Goal: Complete application form

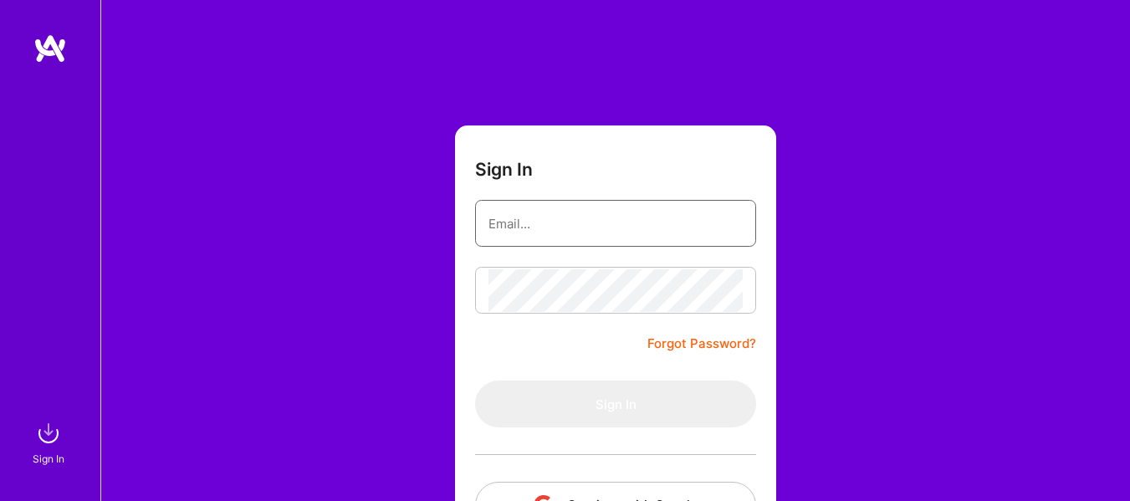
type input "[EMAIL_ADDRESS][DOMAIN_NAME]"
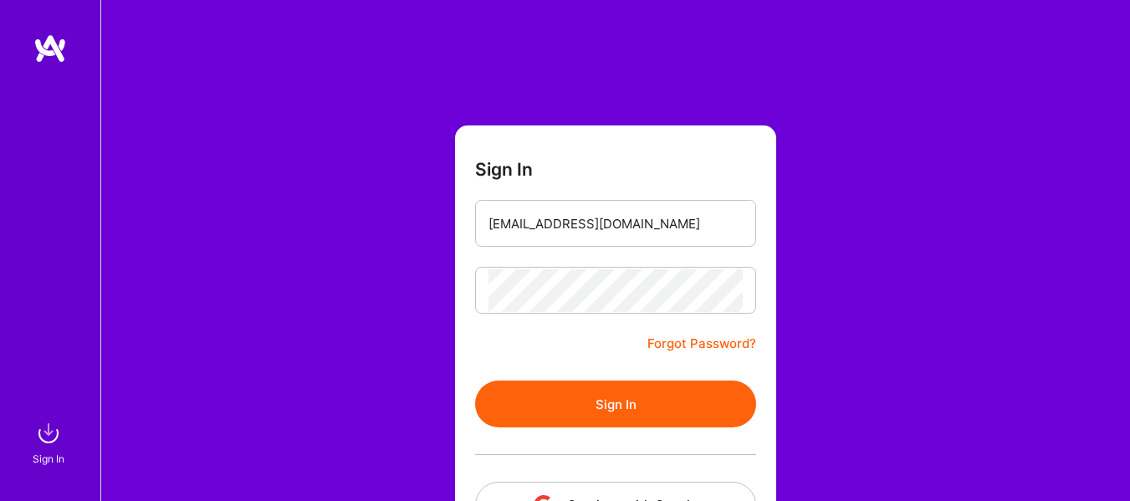
drag, startPoint x: 848, startPoint y: 250, endPoint x: 831, endPoint y: 258, distance: 18.4
click at [848, 251] on div "Sign In [EMAIL_ADDRESS][DOMAIN_NAME] Forgot Password? Sign In Continue with Goo…" at bounding box center [615, 314] width 1030 height 628
click at [631, 418] on button "Sign In" at bounding box center [615, 404] width 281 height 47
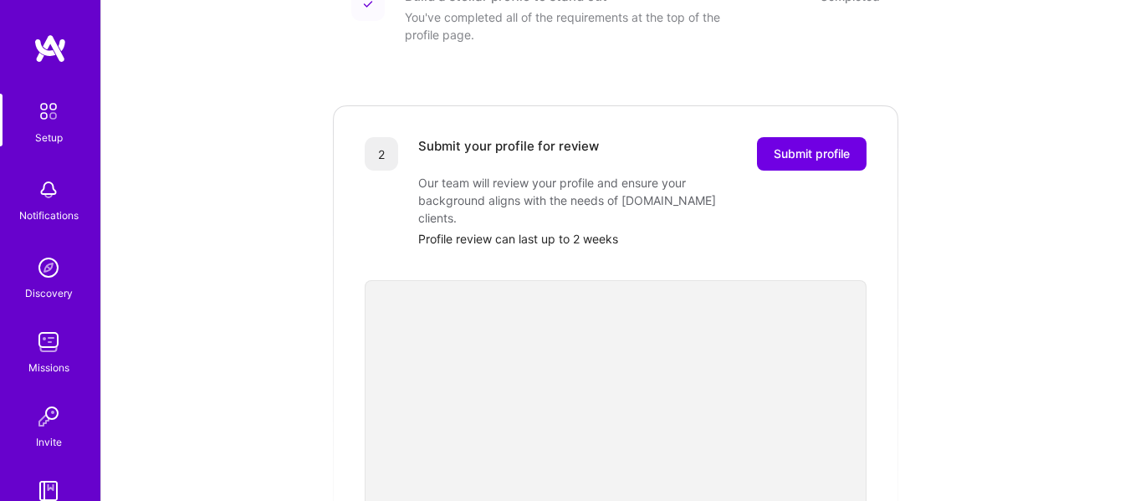
scroll to position [251, 0]
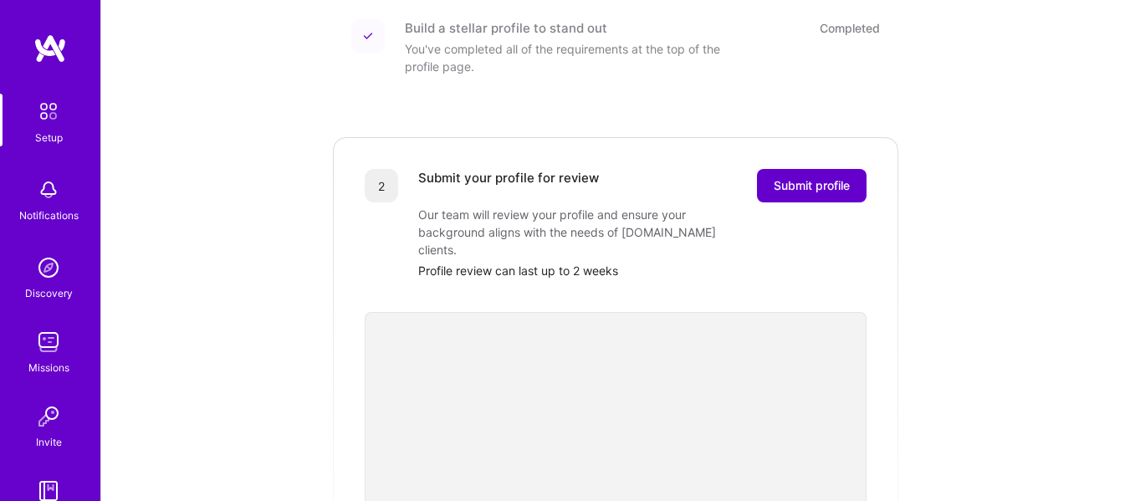
click at [811, 177] on span "Submit profile" at bounding box center [812, 185] width 76 height 17
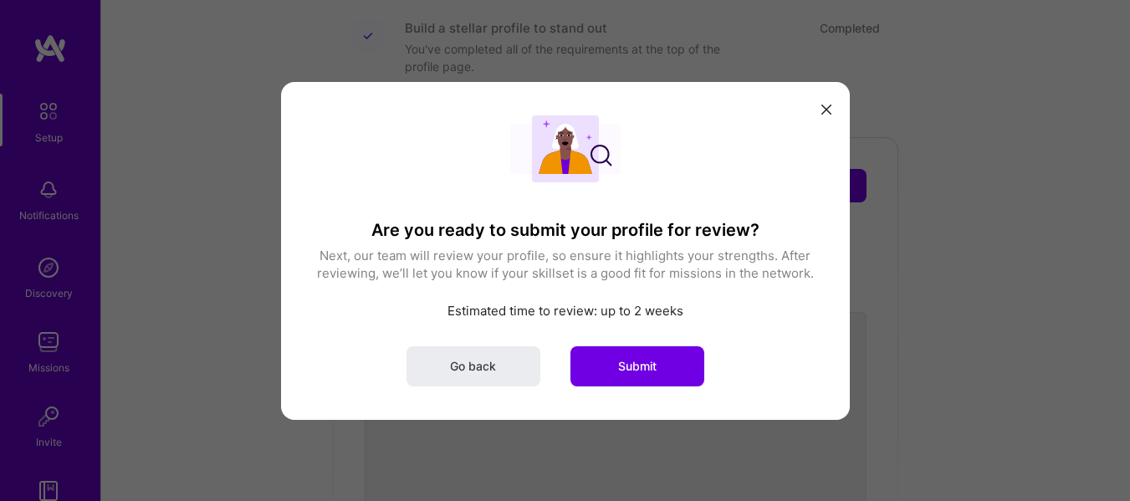
click at [822, 111] on icon "modal" at bounding box center [827, 110] width 10 height 10
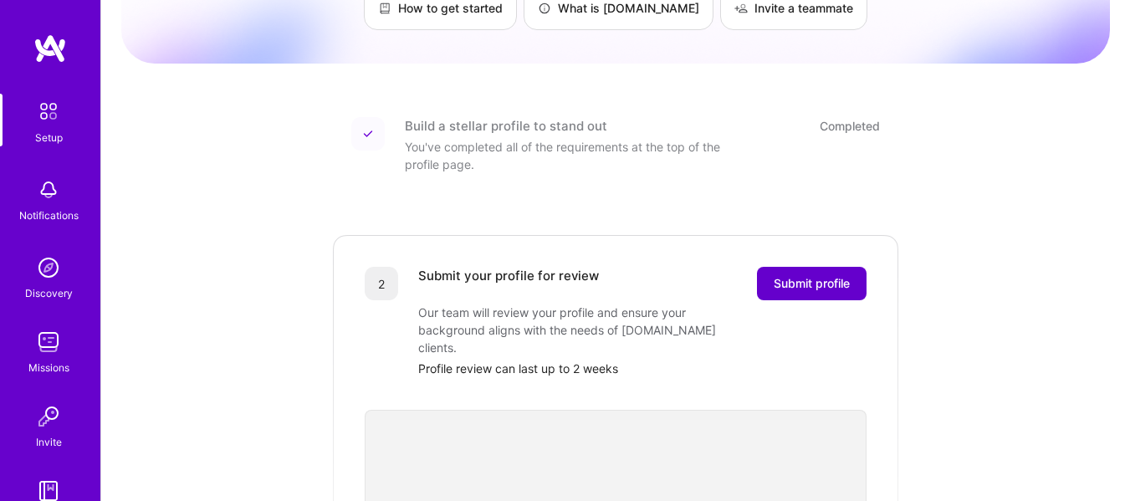
scroll to position [167, 0]
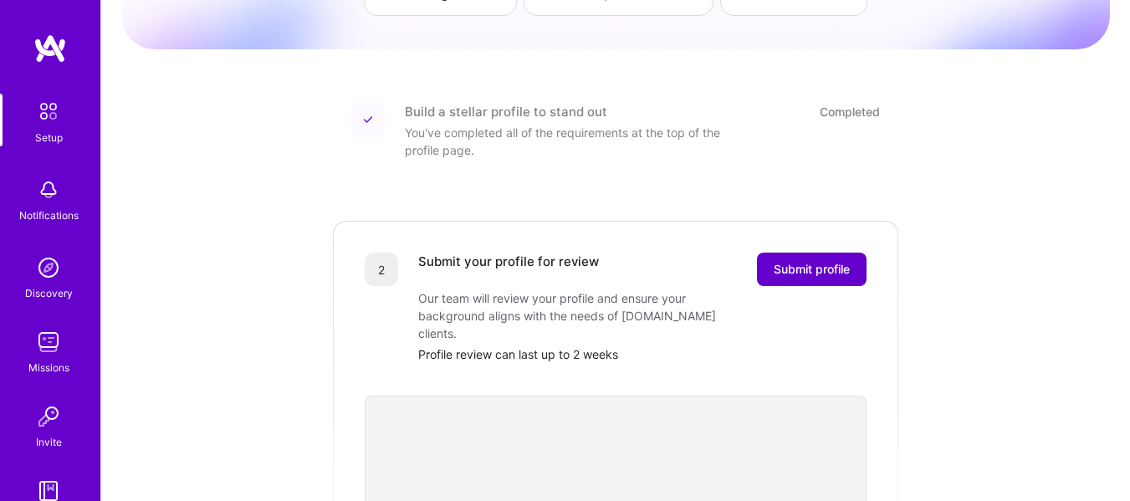
click at [803, 261] on span "Submit profile" at bounding box center [812, 269] width 76 height 17
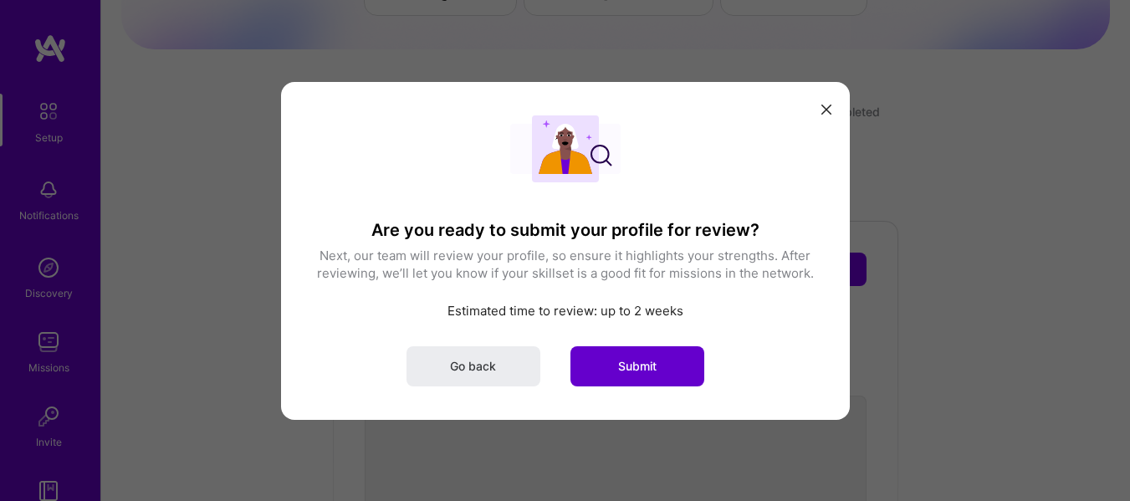
click at [628, 363] on span "Submit" at bounding box center [637, 365] width 38 height 17
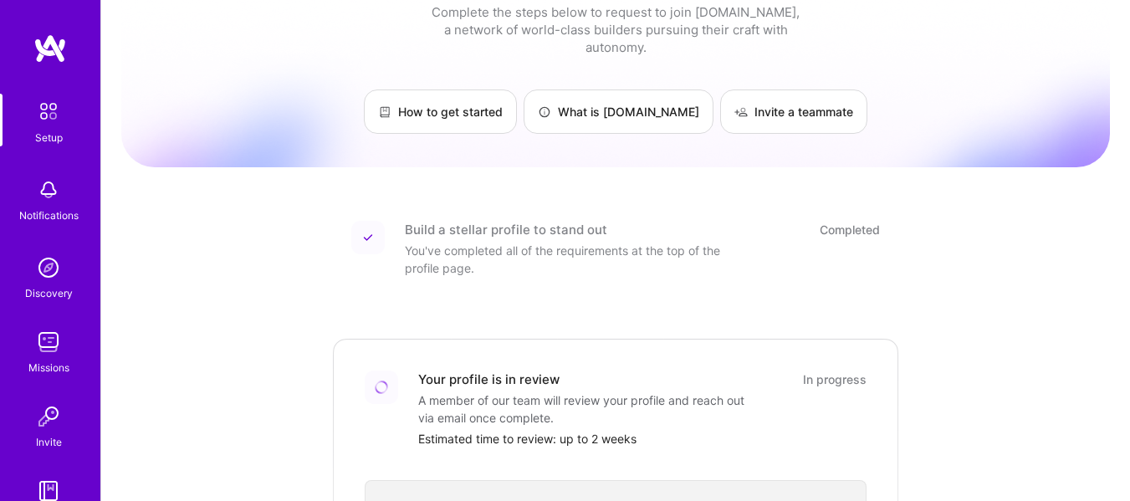
scroll to position [47, 0]
click at [44, 274] on img at bounding box center [48, 267] width 33 height 33
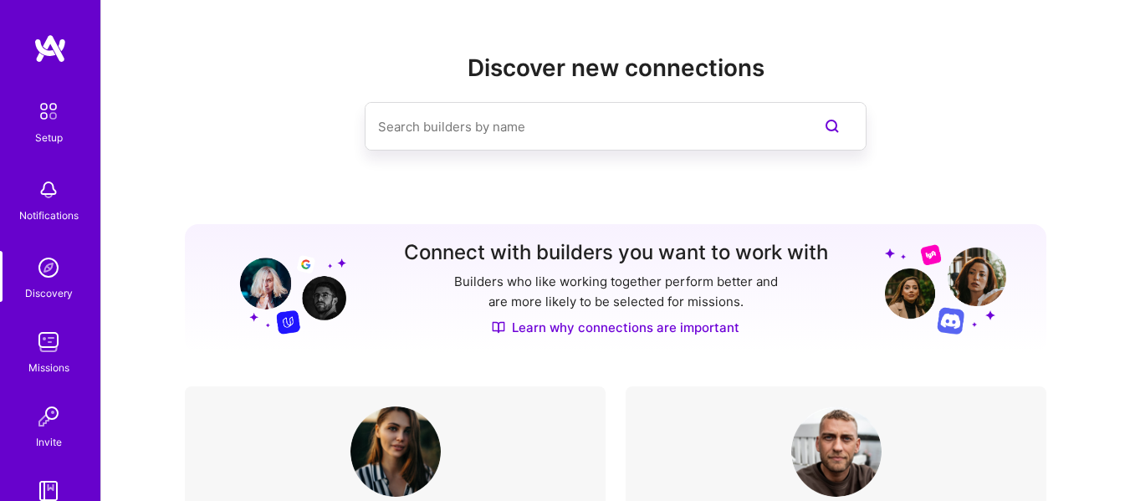
click at [48, 110] on img at bounding box center [48, 111] width 35 height 35
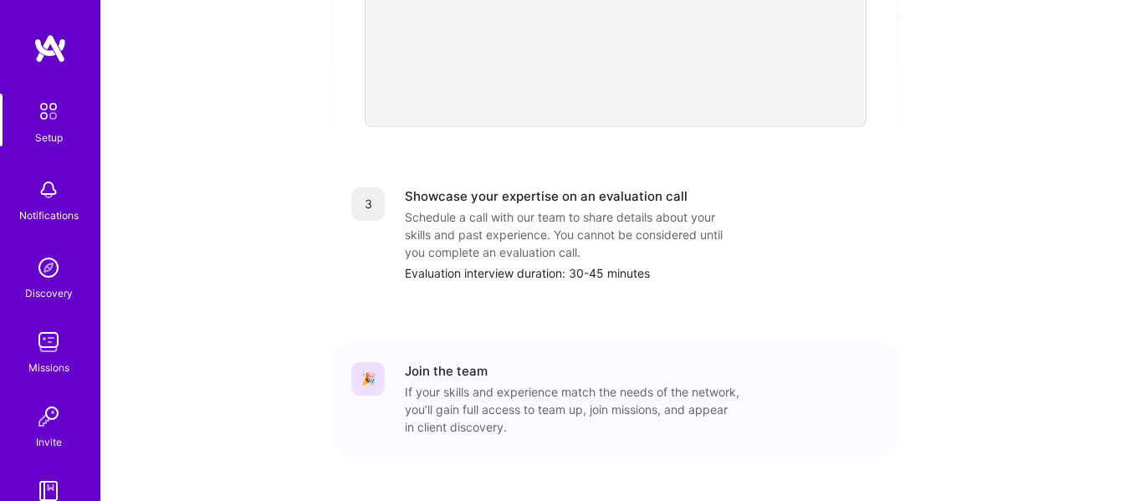
scroll to position [716, 0]
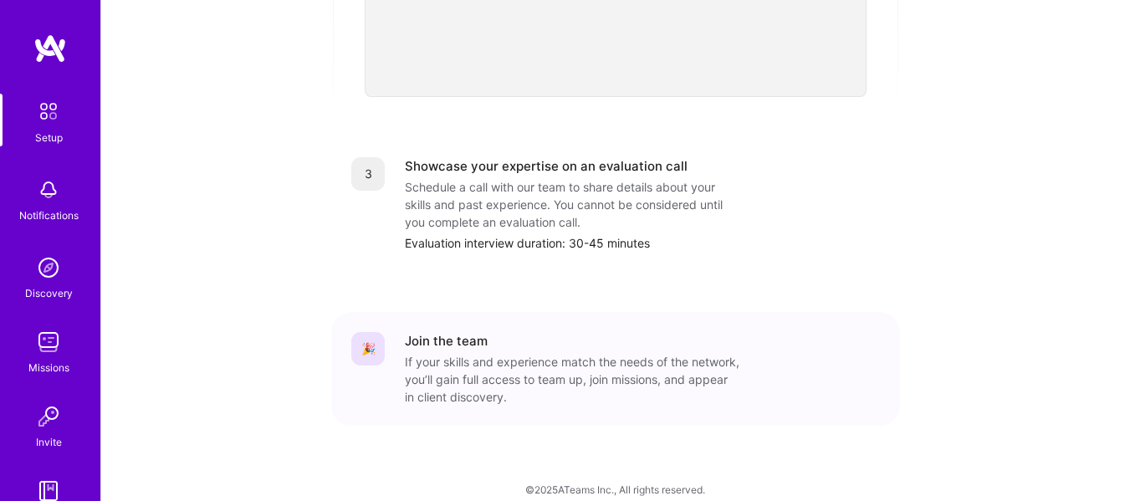
click at [39, 335] on img at bounding box center [48, 341] width 33 height 33
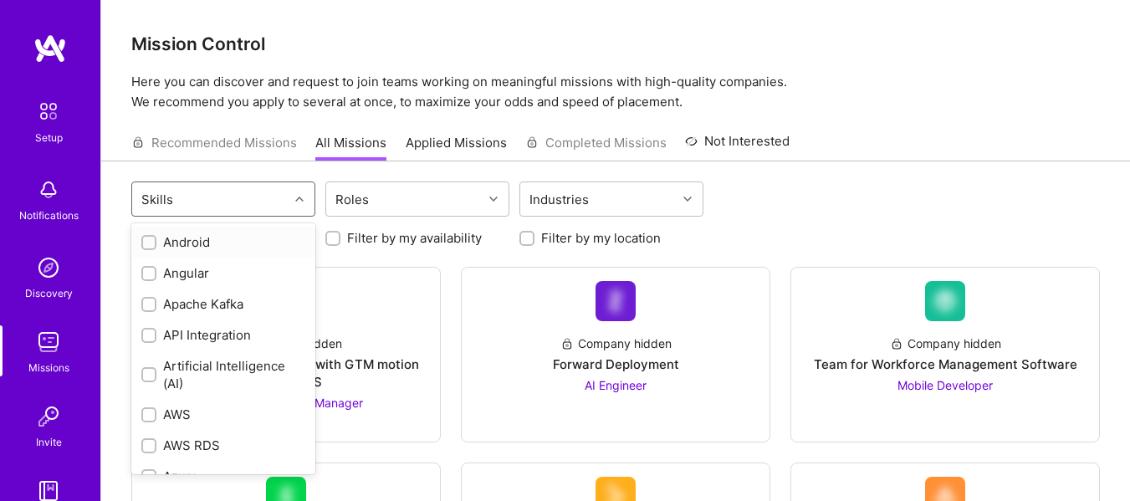
click at [233, 200] on div "Skills" at bounding box center [210, 198] width 156 height 33
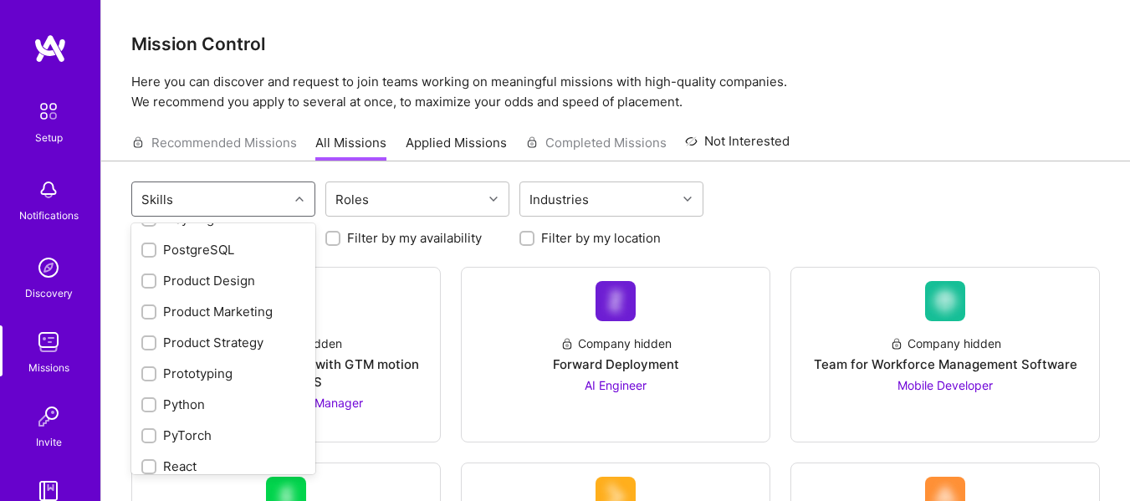
scroll to position [1255, 0]
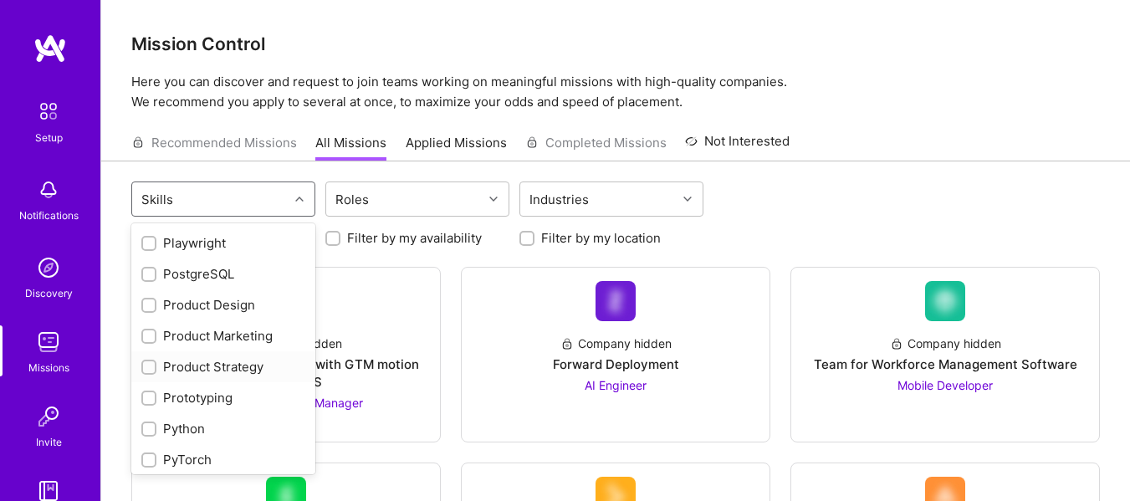
click at [150, 366] on input "checkbox" at bounding box center [151, 368] width 12 height 12
checkbox input "true"
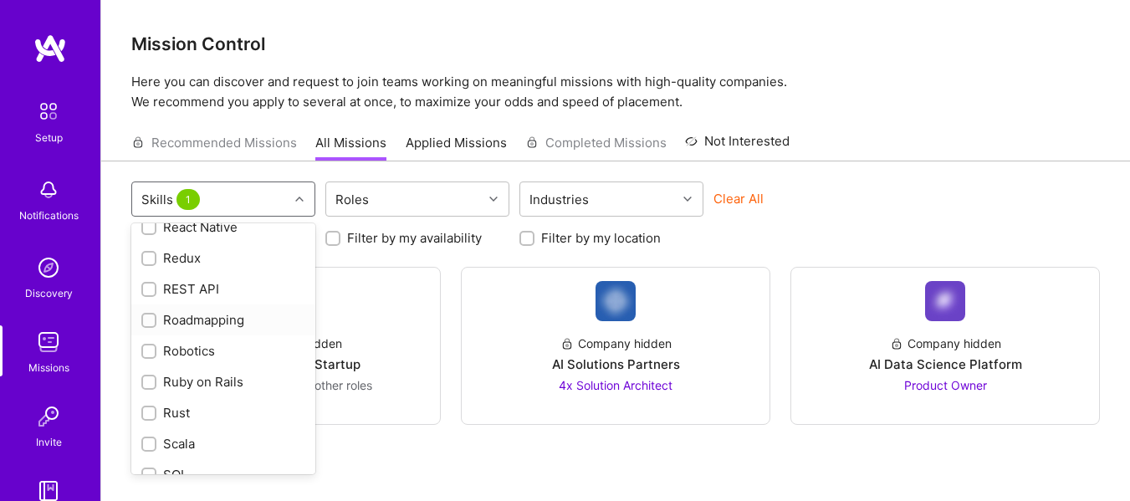
scroll to position [1590, 0]
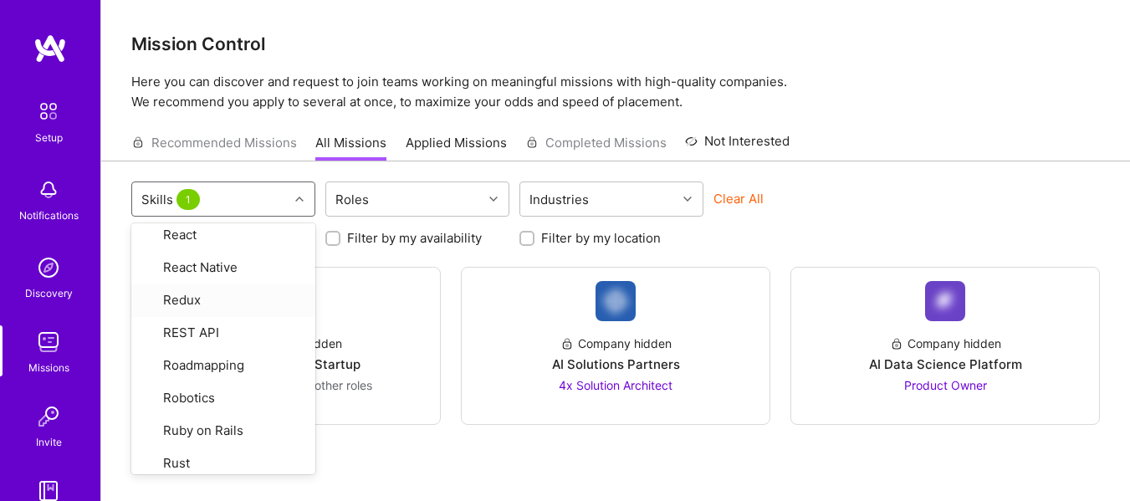
click at [975, 171] on div "option Product Strategy, selected. option Redux focused, 51 of 69. 69 results a…" at bounding box center [615, 361] width 1029 height 401
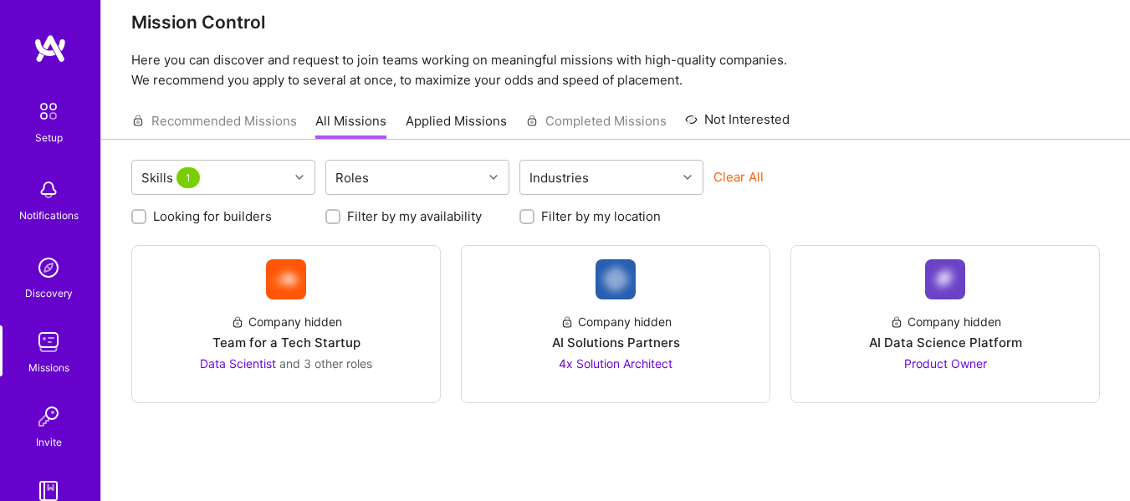
scroll to position [0, 0]
